Goal: Find specific page/section: Find specific page/section

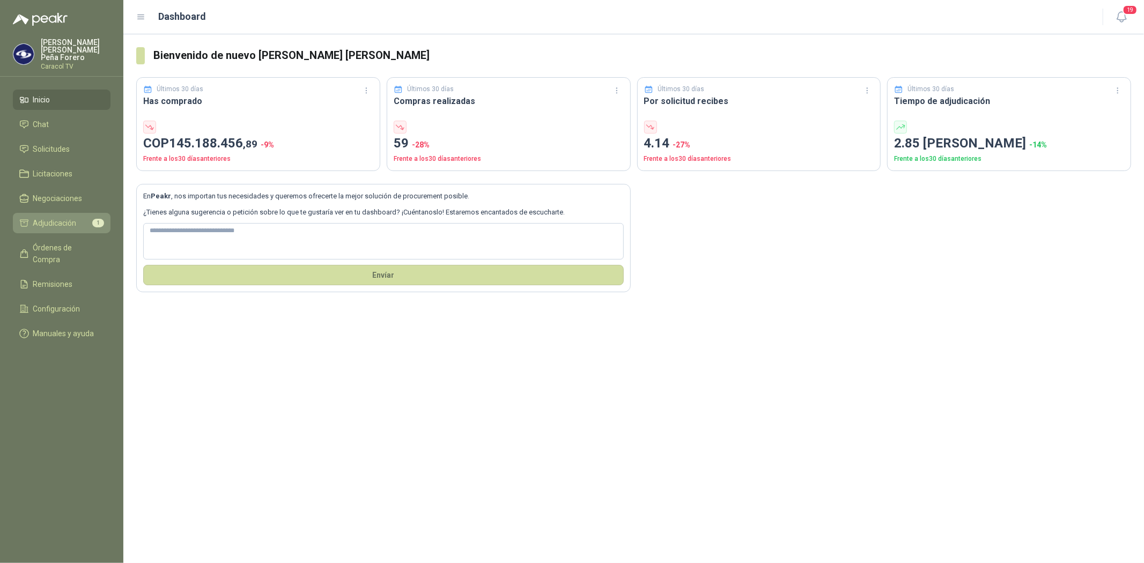
click at [59, 217] on span "Adjudicación" at bounding box center [54, 223] width 43 height 12
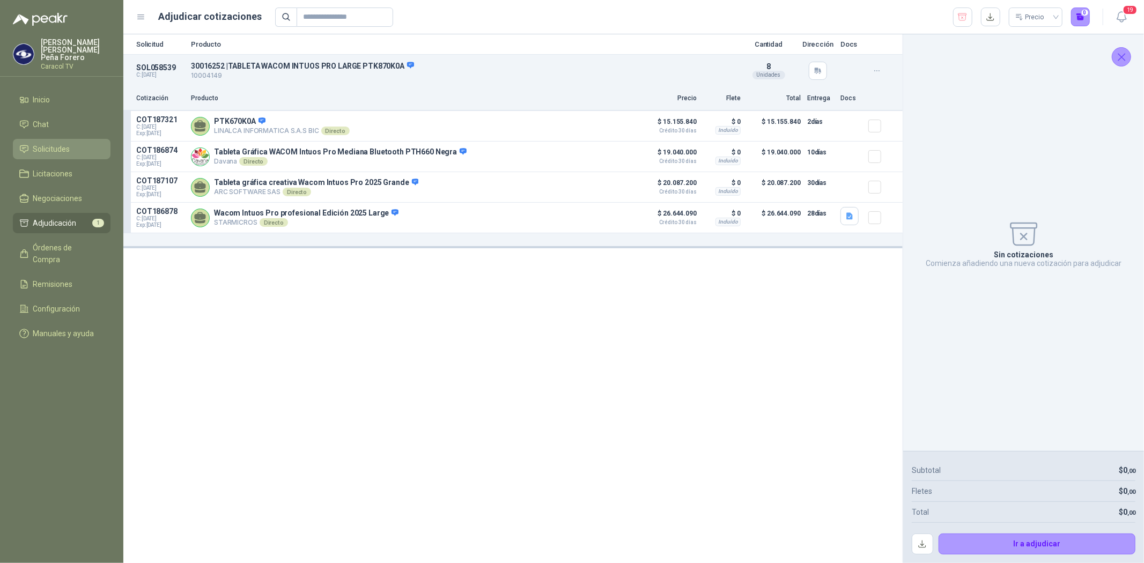
click at [55, 139] on link "Solicitudes" at bounding box center [62, 149] width 98 height 20
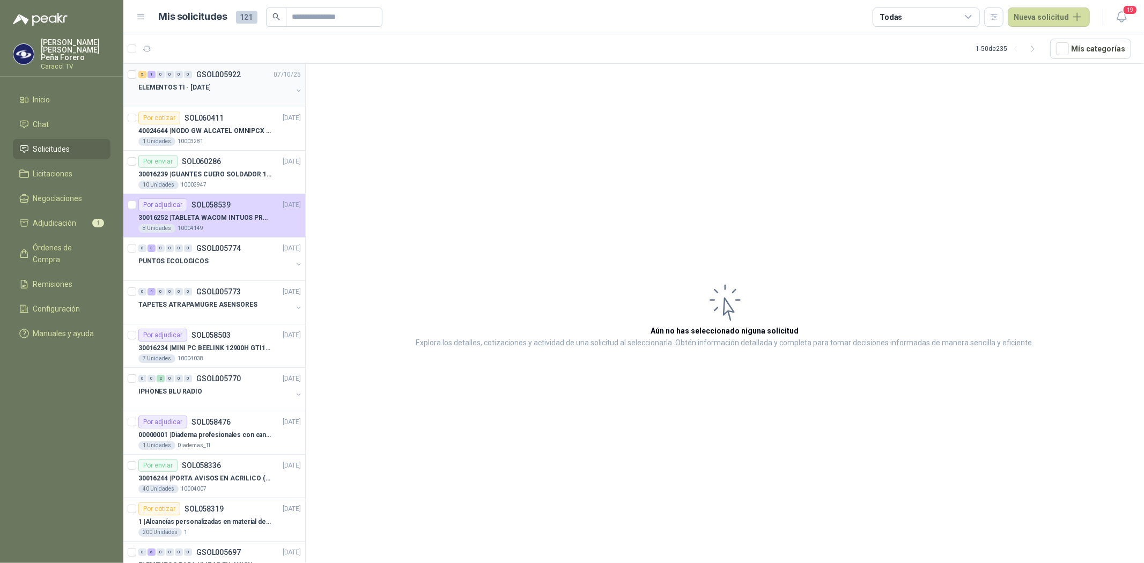
click at [175, 87] on p "ELEMENTOS TI - [DATE]" at bounding box center [174, 88] width 72 height 10
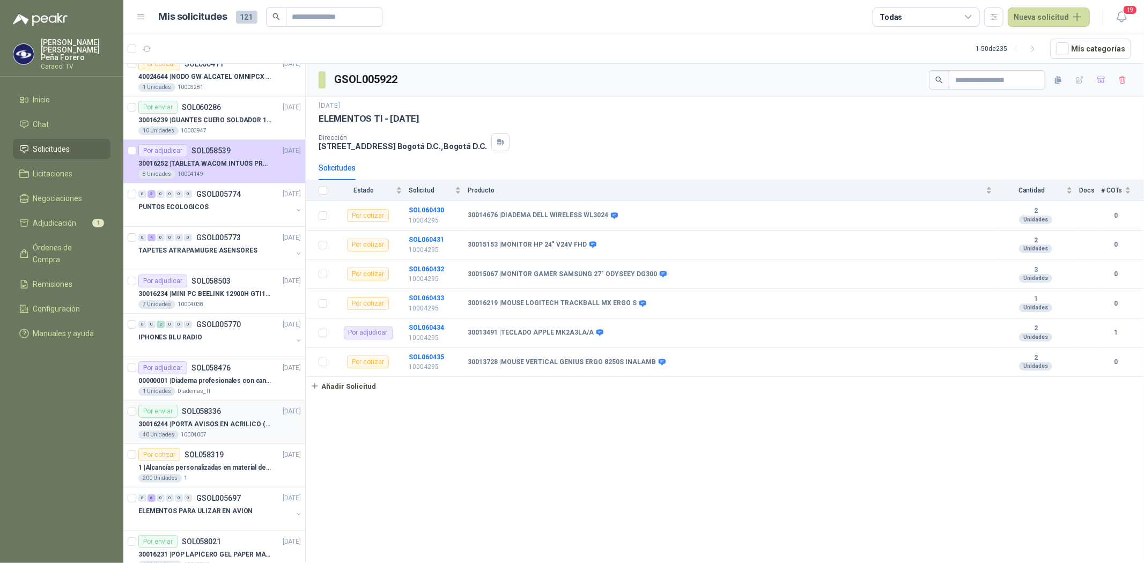
scroll to position [119, 0]
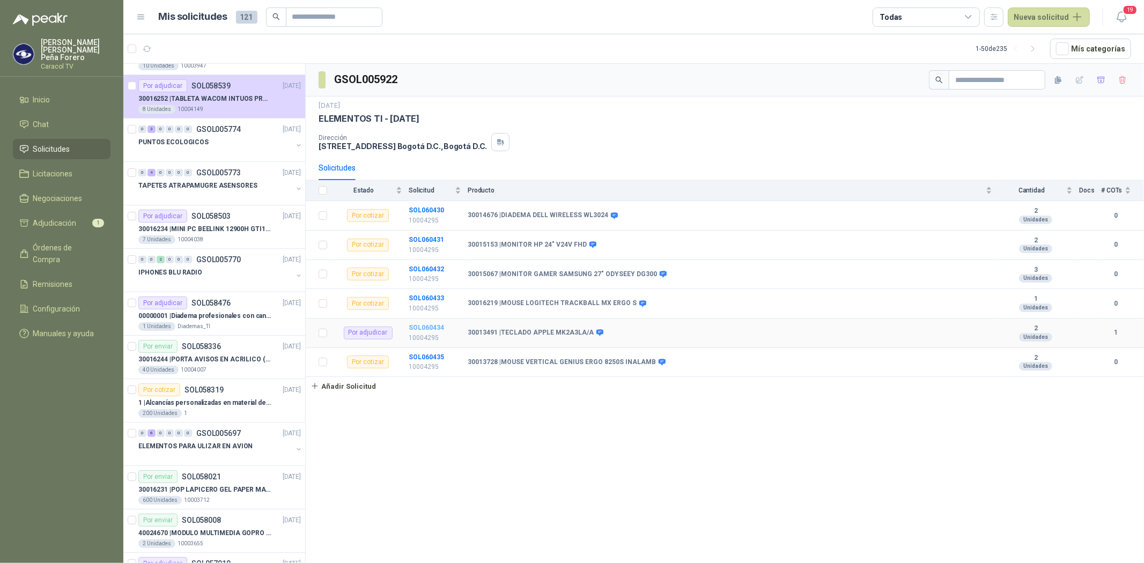
click at [417, 326] on b "SOL060434" at bounding box center [426, 328] width 35 height 8
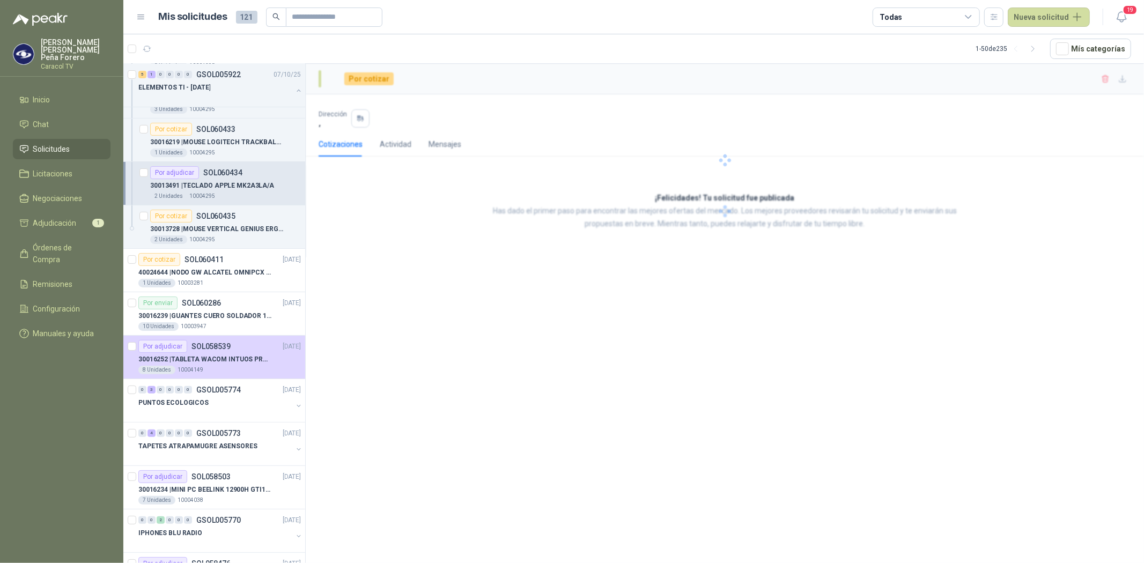
scroll to position [380, 0]
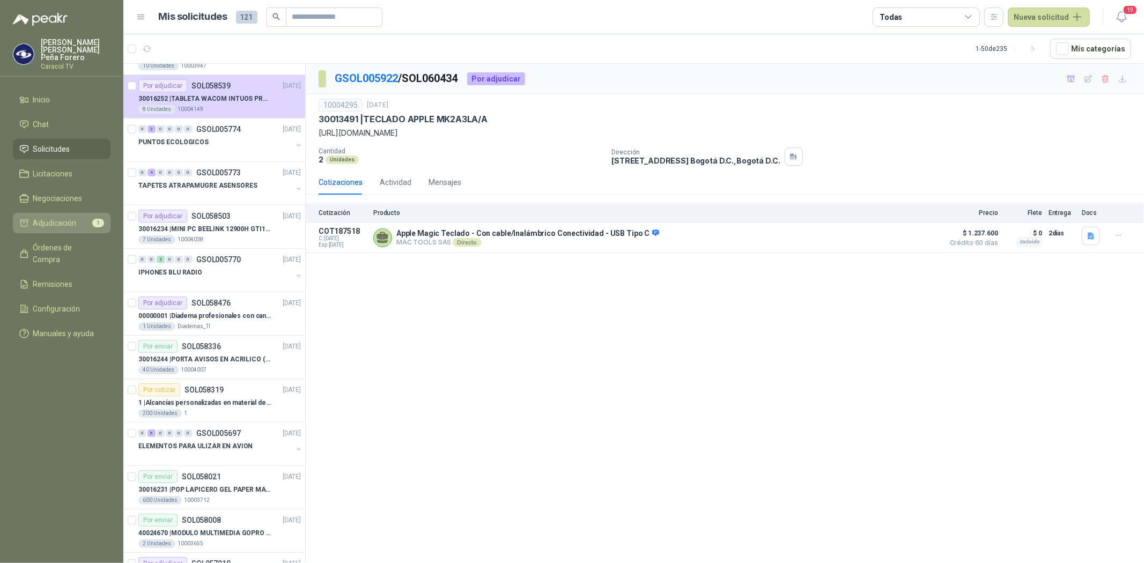
click at [45, 217] on span "Adjudicación" at bounding box center [54, 223] width 43 height 12
